Goal: Task Accomplishment & Management: Use online tool/utility

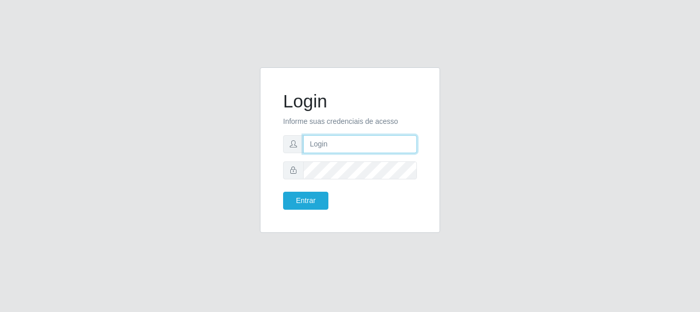
click at [334, 145] on input "text" at bounding box center [360, 144] width 114 height 18
type input "[EMAIL_ADDRESS][DOMAIN_NAME]"
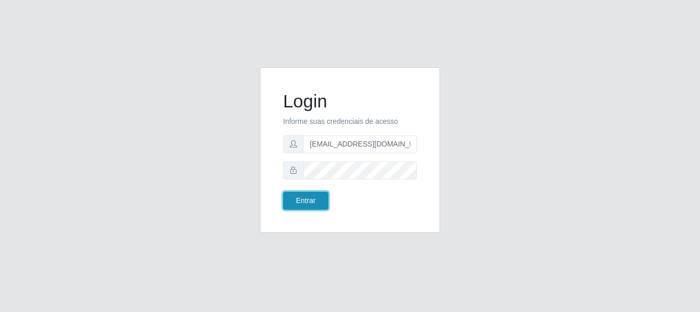
click at [301, 196] on button "Entrar" at bounding box center [305, 201] width 45 height 18
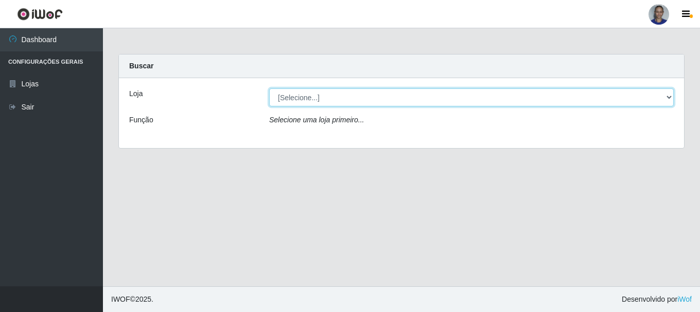
click at [640, 105] on select "[Selecione...] Supermercado [GEOGRAPHIC_DATA]" at bounding box center [471, 98] width 405 height 18
select select "165"
click at [269, 89] on select "[Selecione...] Supermercado [GEOGRAPHIC_DATA]" at bounding box center [471, 98] width 405 height 18
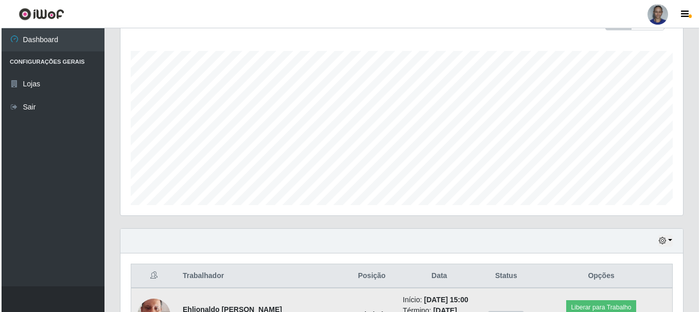
scroll to position [234, 0]
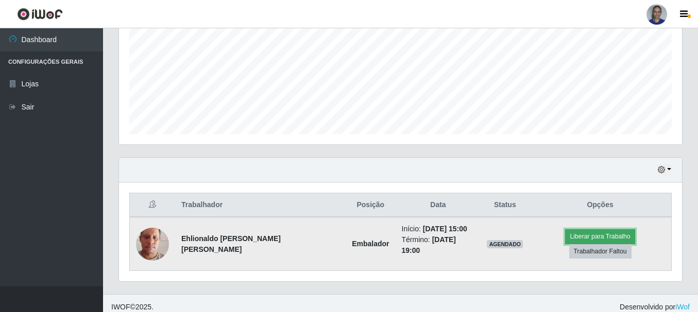
click at [565, 241] on button "Liberar para Trabalho" at bounding box center [599, 237] width 69 height 14
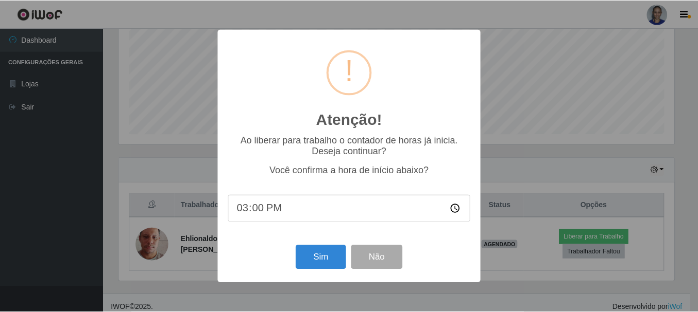
scroll to position [214, 558]
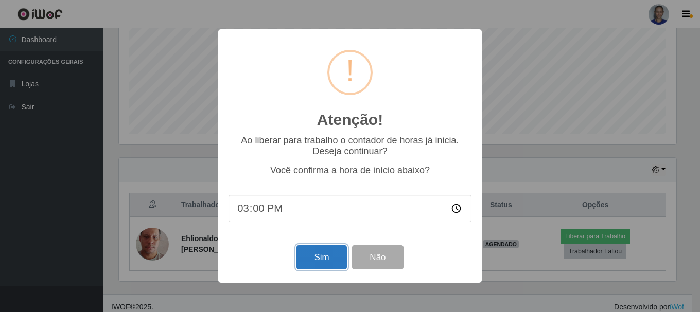
click at [311, 256] on button "Sim" at bounding box center [322, 258] width 50 height 24
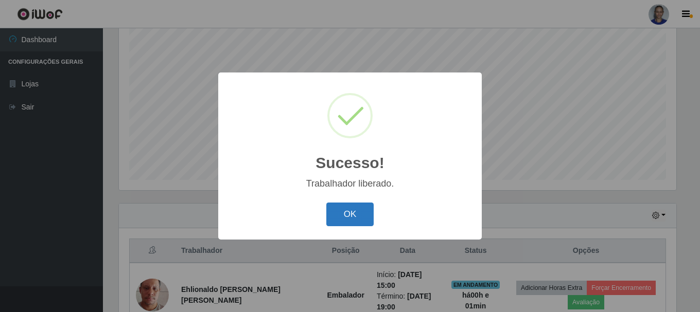
click at [341, 218] on button "OK" at bounding box center [350, 215] width 48 height 24
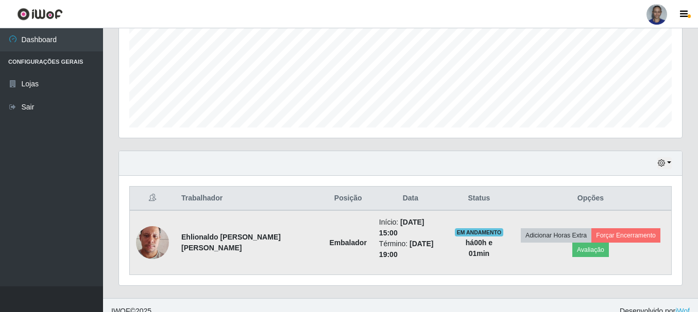
scroll to position [241, 0]
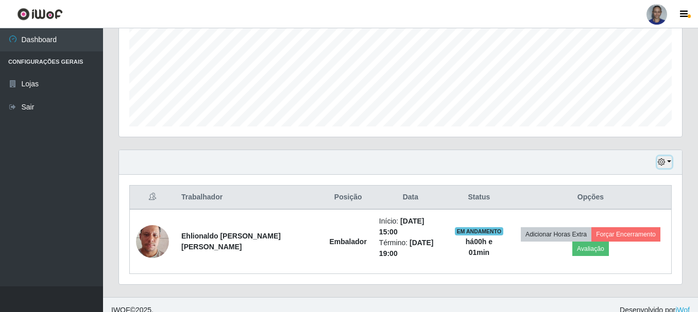
click at [669, 161] on button "button" at bounding box center [664, 162] width 14 height 12
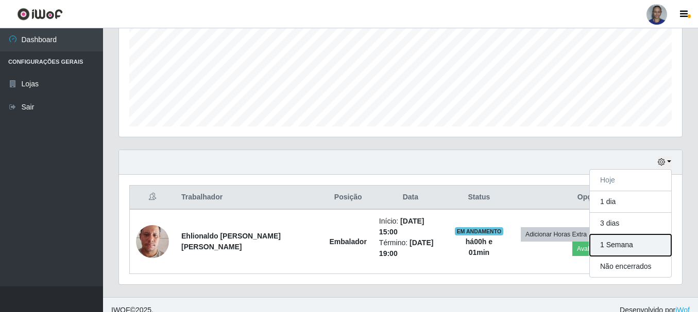
click at [620, 243] on button "1 Semana" at bounding box center [629, 246] width 81 height 22
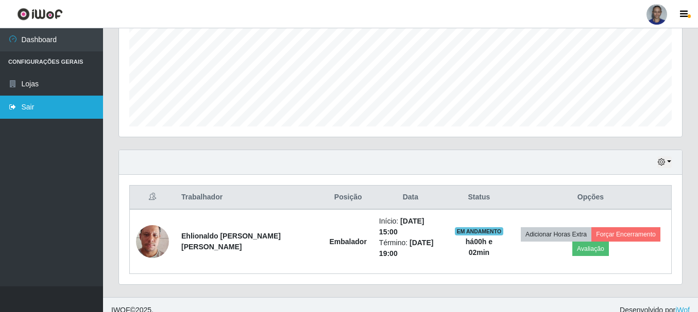
click at [64, 108] on link "Sair" at bounding box center [51, 107] width 103 height 23
